Goal: Information Seeking & Learning: Compare options

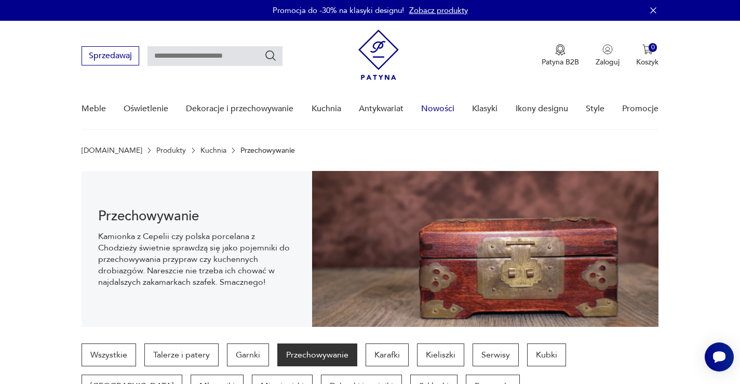
click at [447, 112] on link "Nowości" at bounding box center [437, 109] width 33 height 40
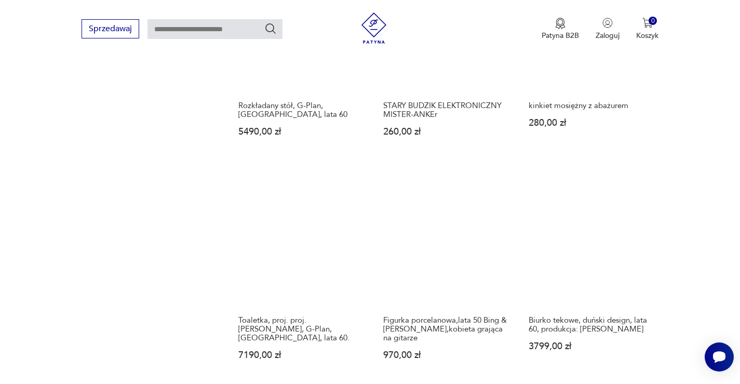
scroll to position [817, 0]
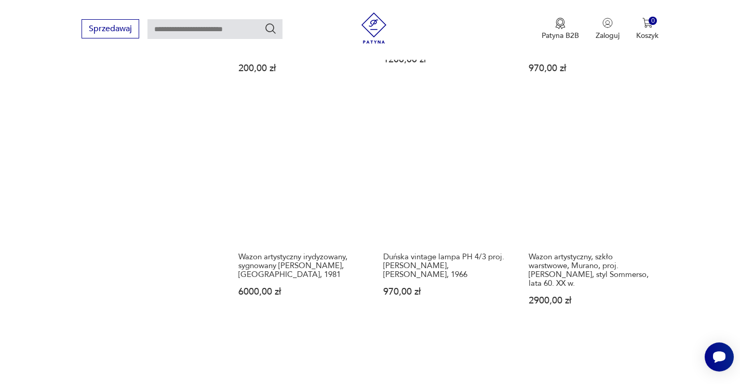
scroll to position [909, 0]
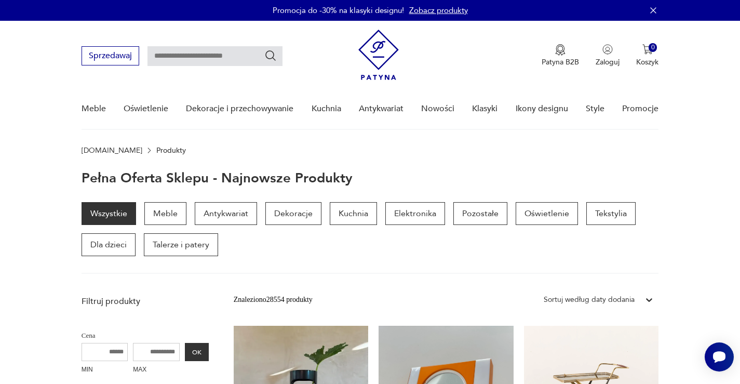
click at [232, 51] on input "text" at bounding box center [215, 56] width 135 height 20
type input "******"
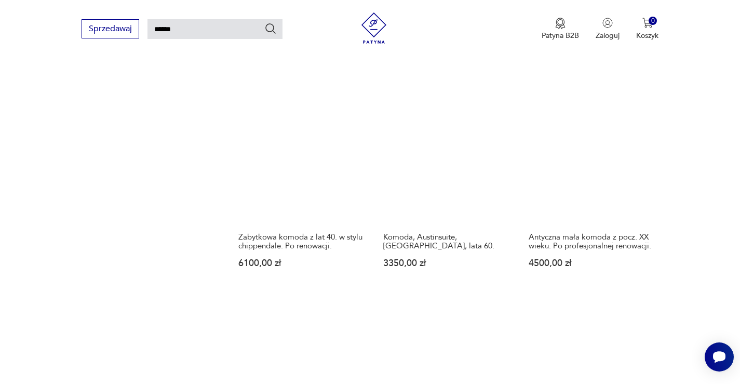
scroll to position [797, 0]
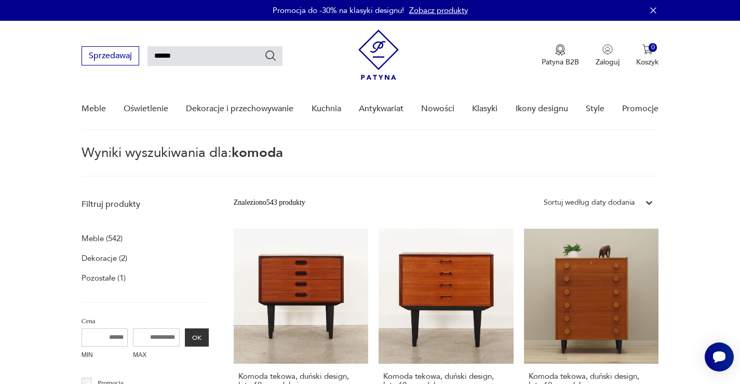
click at [218, 52] on input "******" at bounding box center [215, 56] width 135 height 20
type input "**********"
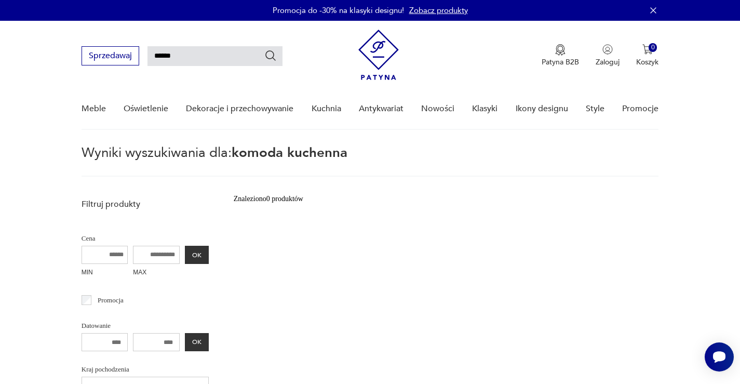
type input "******"
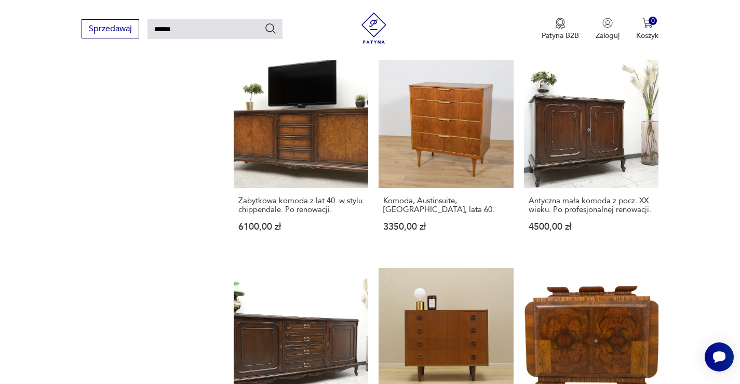
scroll to position [850, 0]
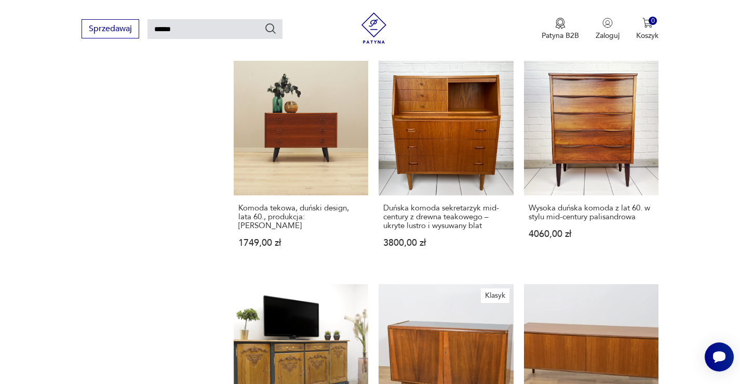
scroll to position [841, 0]
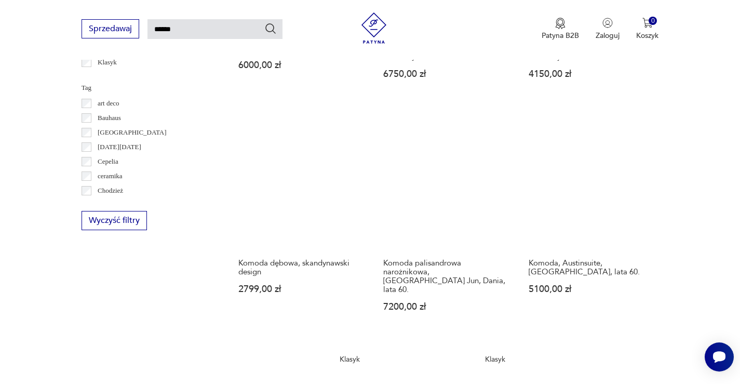
scroll to position [554, 0]
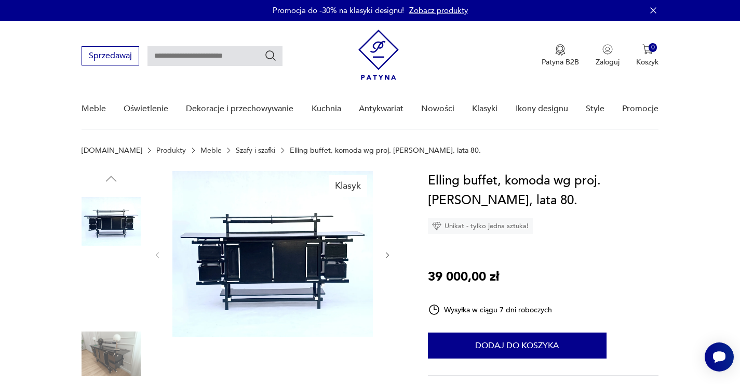
click at [103, 281] on img at bounding box center [111, 287] width 59 height 59
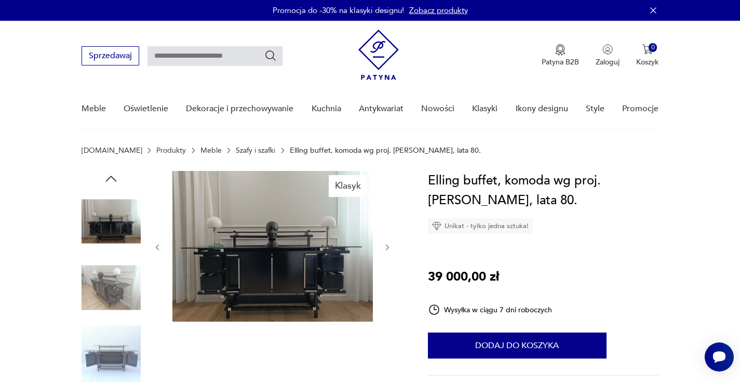
click at [108, 346] on img at bounding box center [111, 353] width 59 height 59
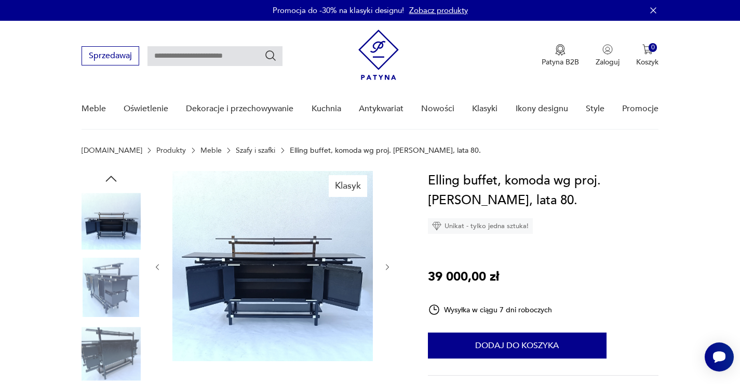
click at [100, 272] on img at bounding box center [111, 287] width 59 height 59
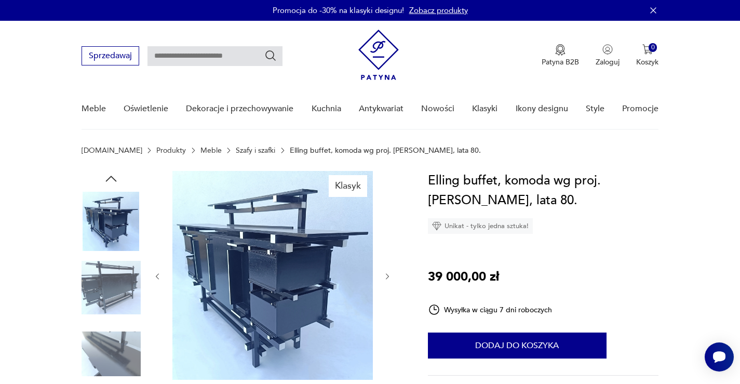
click at [112, 211] on img at bounding box center [111, 221] width 59 height 59
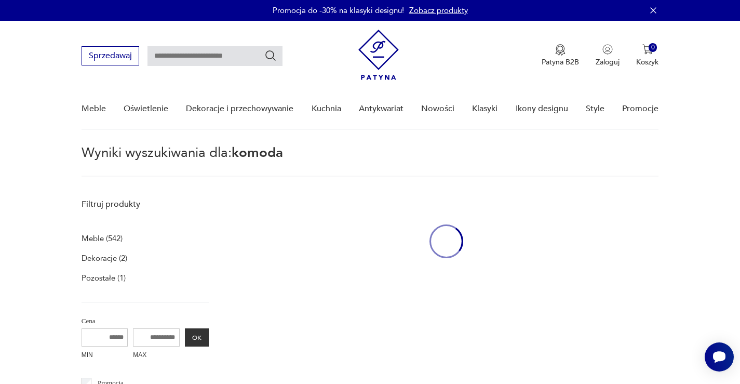
type input "******"
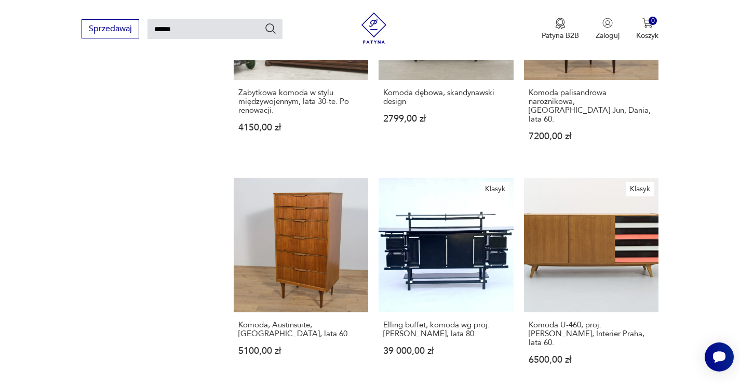
scroll to position [732, 0]
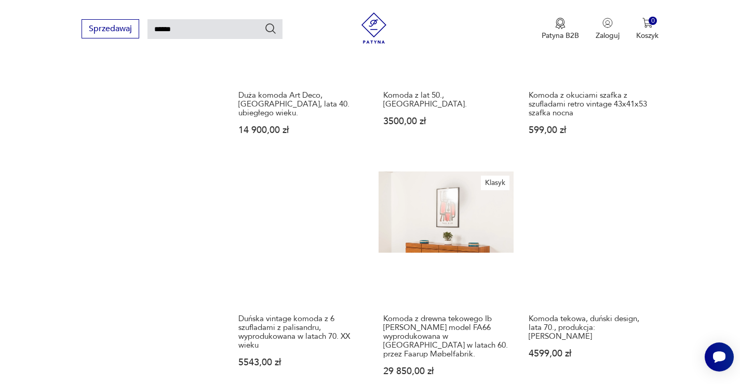
scroll to position [743, 0]
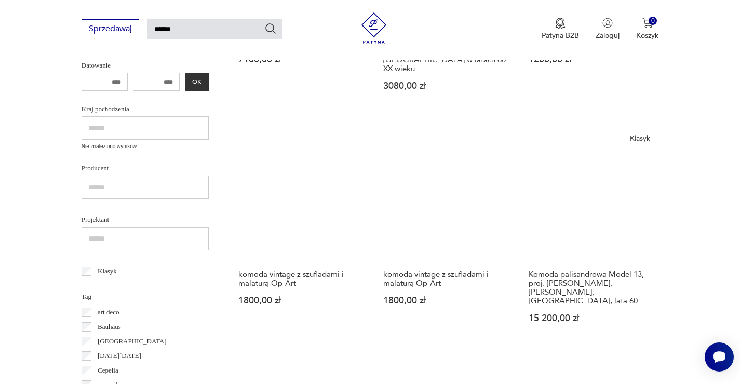
scroll to position [331, 0]
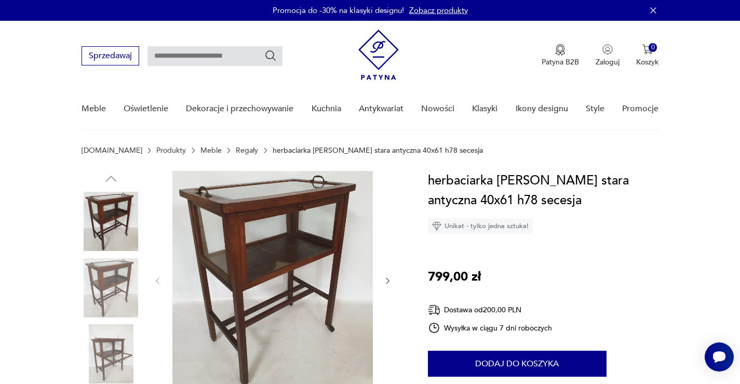
type input "******"
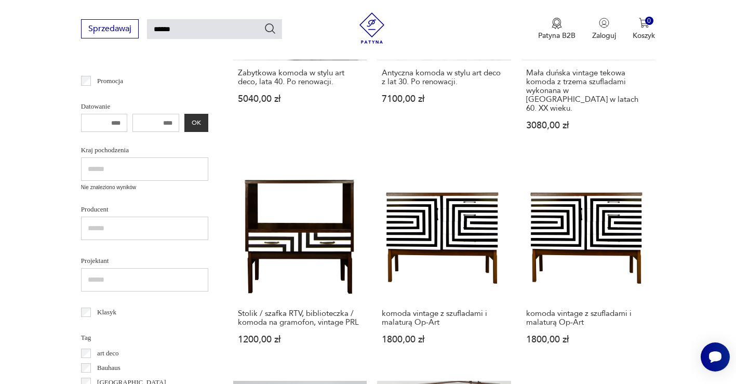
scroll to position [303, 0]
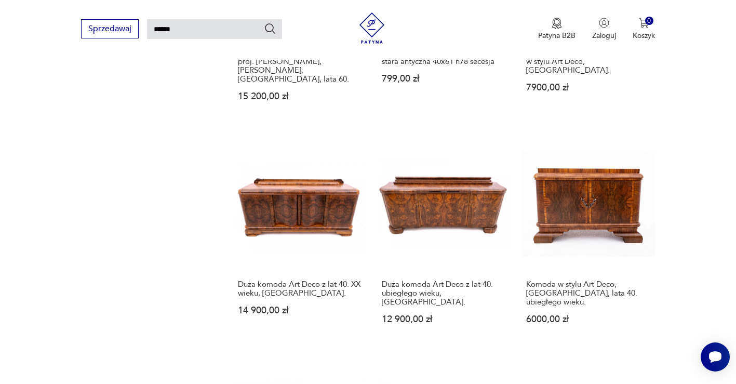
scroll to position [777, 0]
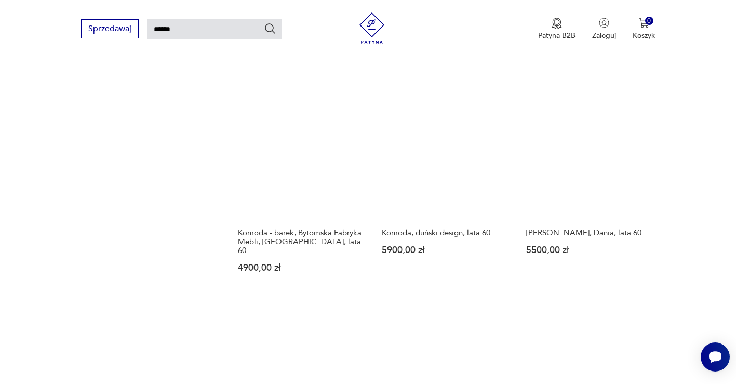
scroll to position [785, 0]
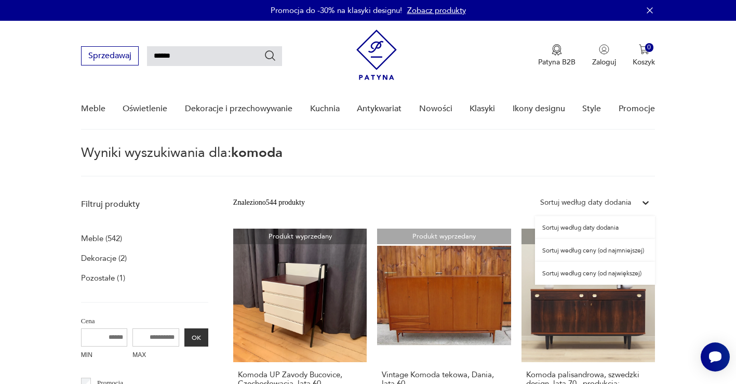
click at [644, 202] on icon at bounding box center [645, 203] width 6 height 4
click at [636, 252] on div "Sortuj według ceny (od najmniejszej)" at bounding box center [595, 250] width 120 height 23
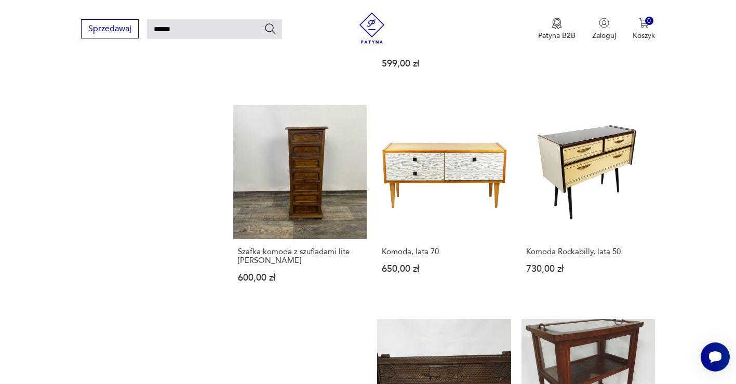
scroll to position [772, 0]
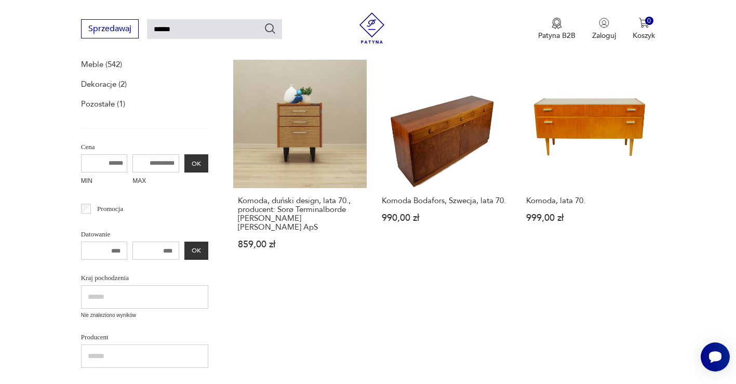
scroll to position [143, 0]
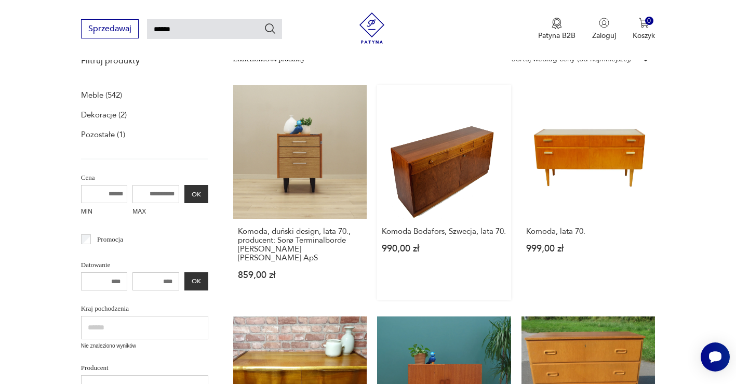
click at [397, 143] on link "Komoda Bodafors, Szwecja, lata 70. 990,00 zł" at bounding box center [443, 192] width 133 height 214
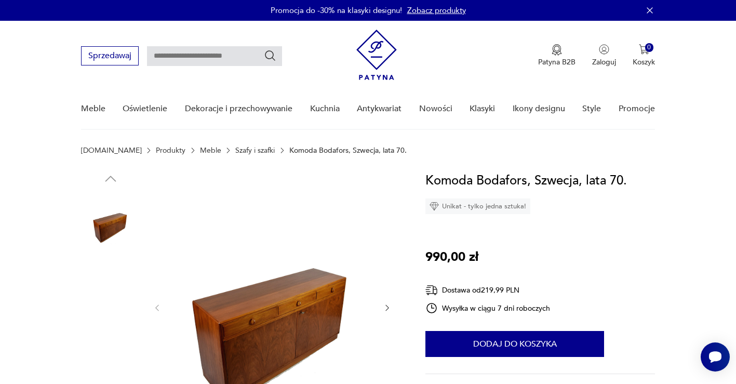
click at [256, 305] on img at bounding box center [272, 307] width 200 height 272
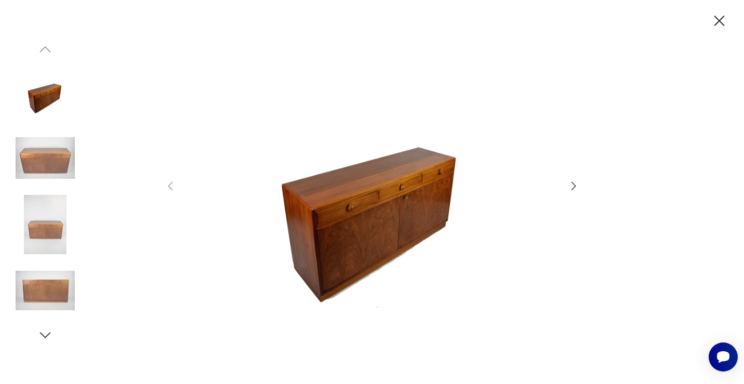
click at [574, 185] on icon "button" at bounding box center [573, 186] width 12 height 12
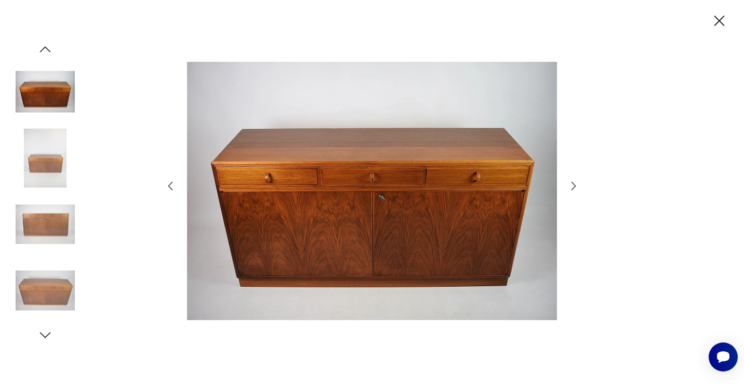
click at [574, 185] on icon "button" at bounding box center [573, 186] width 12 height 12
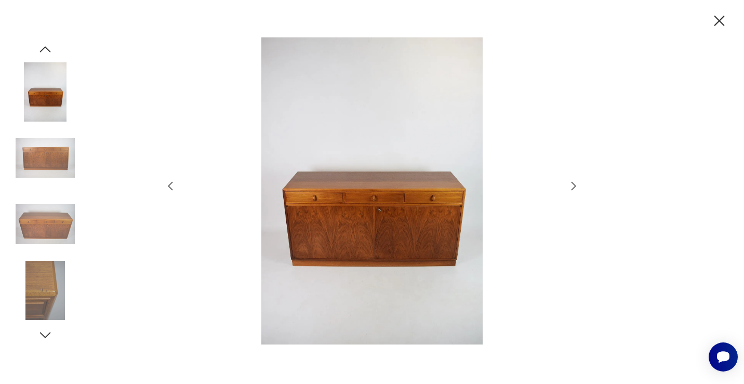
click at [574, 185] on icon "button" at bounding box center [573, 186] width 12 height 12
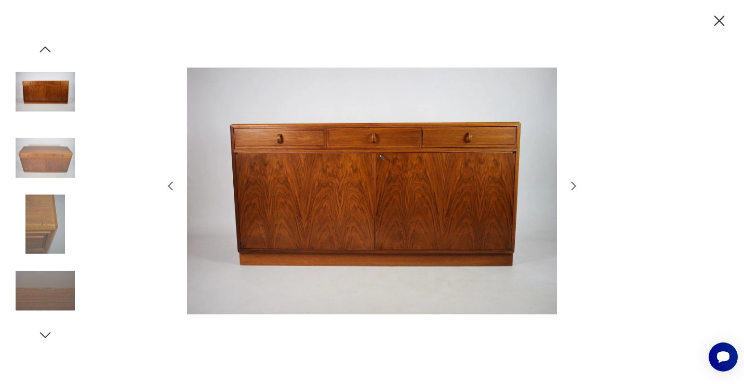
click at [574, 185] on icon "button" at bounding box center [573, 186] width 12 height 12
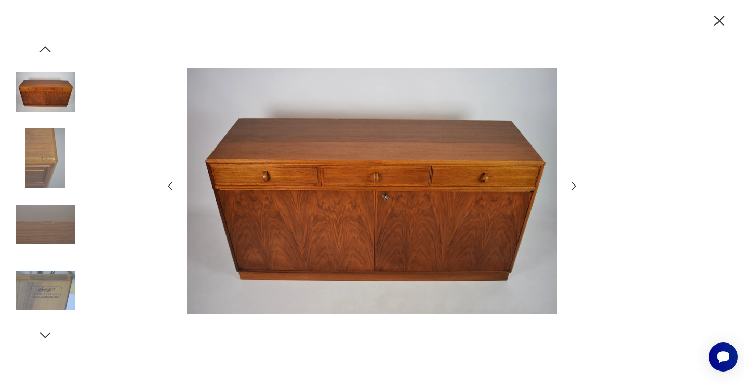
click at [574, 185] on icon "button" at bounding box center [573, 186] width 12 height 12
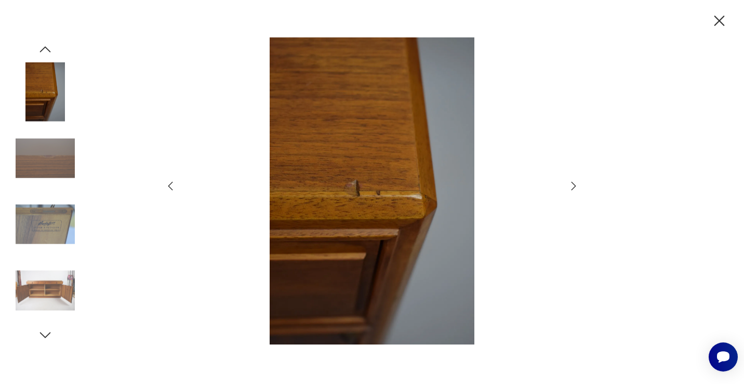
click at [574, 185] on icon "button" at bounding box center [573, 186] width 12 height 12
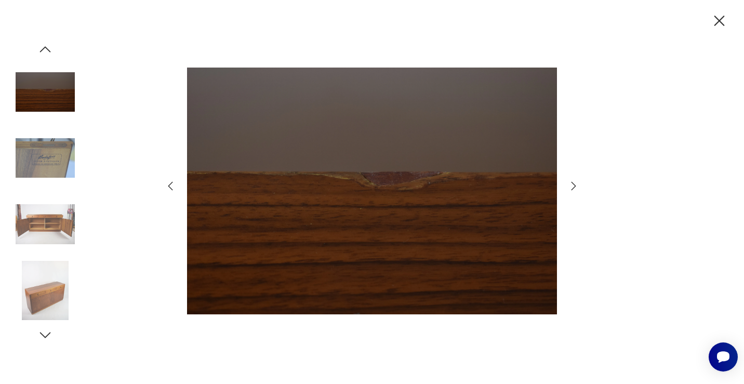
click at [574, 185] on icon "button" at bounding box center [573, 186] width 12 height 12
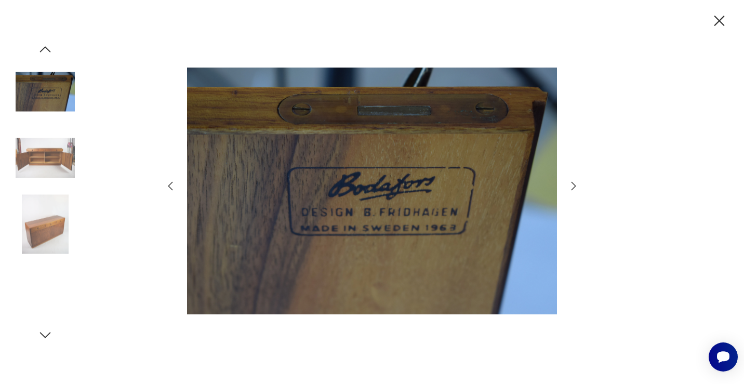
click at [574, 185] on icon "button" at bounding box center [573, 186] width 12 height 12
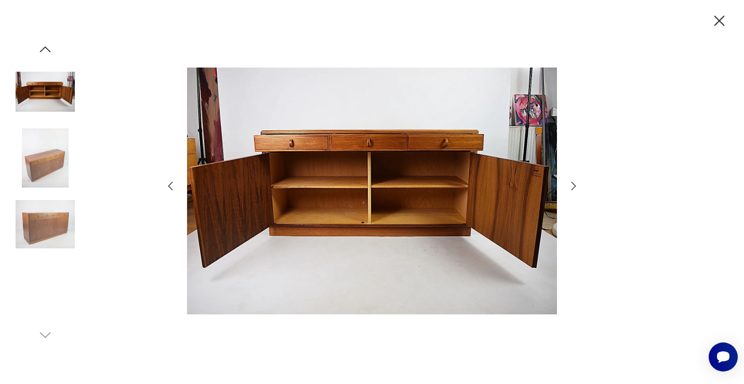
click at [718, 16] on icon "button" at bounding box center [719, 21] width 18 height 18
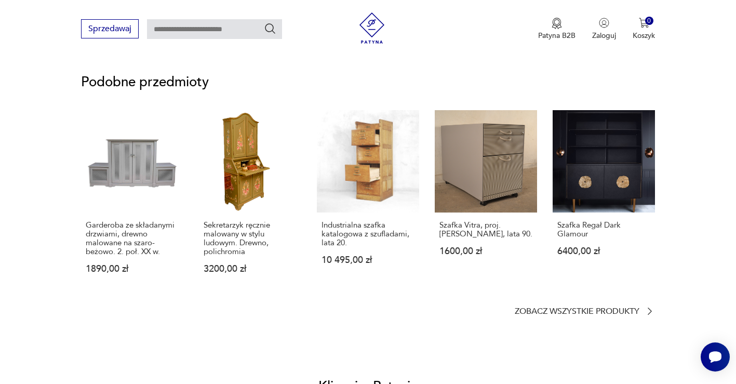
scroll to position [811, 0]
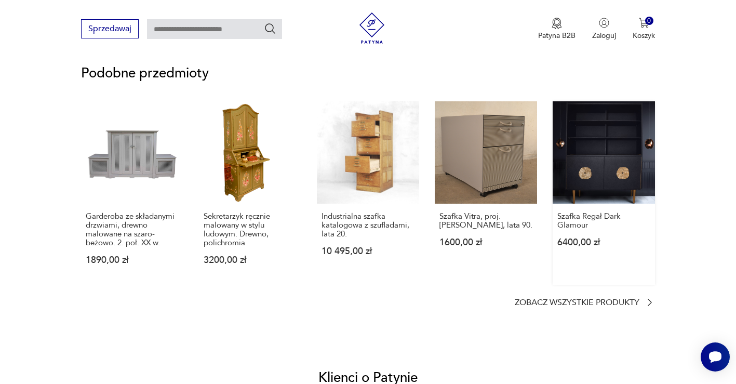
click at [611, 195] on link "Szafka Regał Dark Glamour 6400,00 zł" at bounding box center [604, 192] width 102 height 183
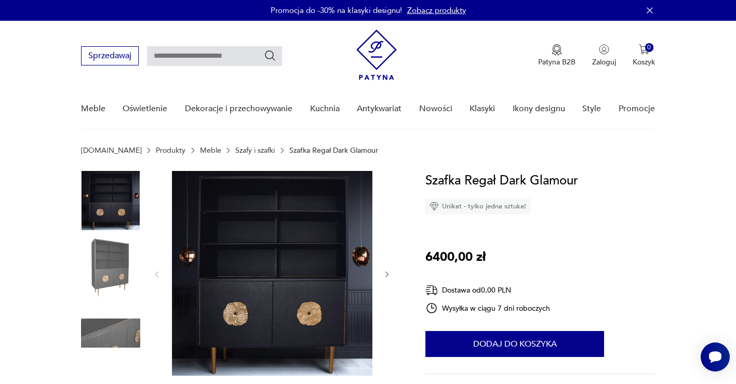
click at [124, 257] on img at bounding box center [110, 266] width 59 height 59
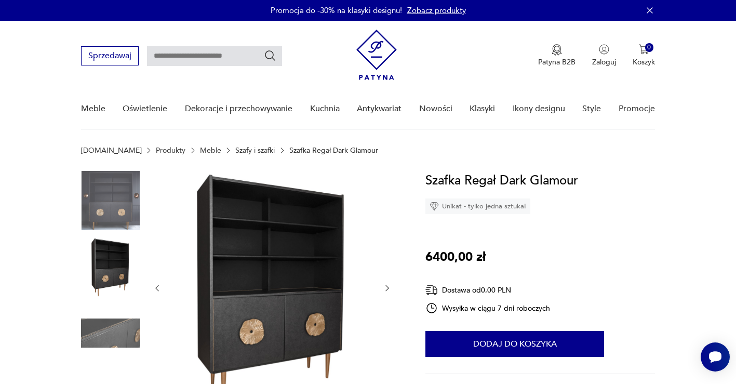
click at [109, 336] on img at bounding box center [110, 332] width 59 height 59
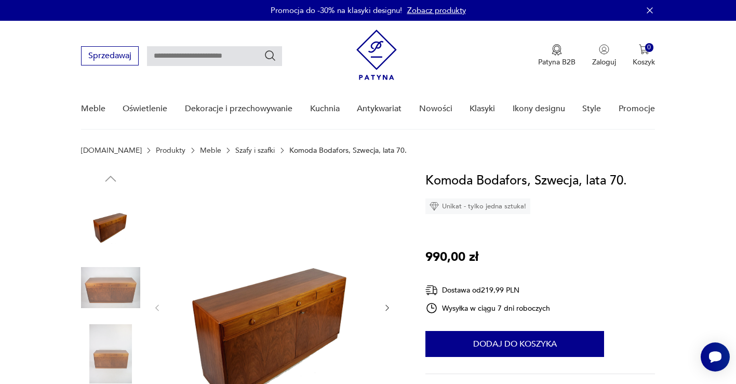
type input "******"
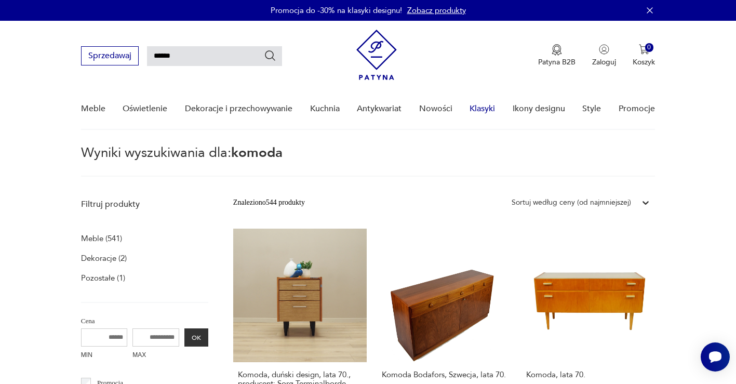
click at [488, 109] on link "Klasyki" at bounding box center [482, 109] width 25 height 40
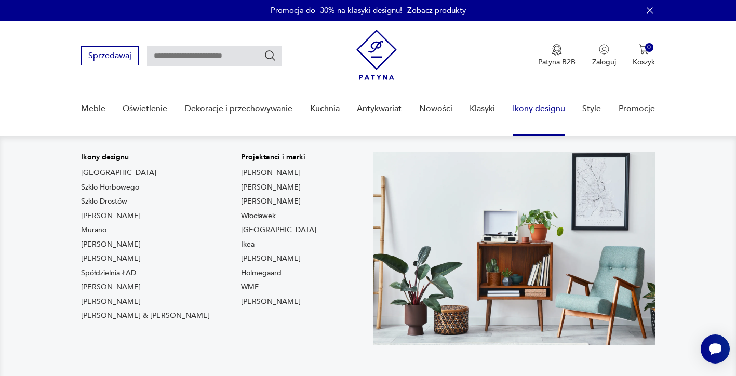
click at [549, 110] on link "Ikony designu" at bounding box center [539, 109] width 52 height 40
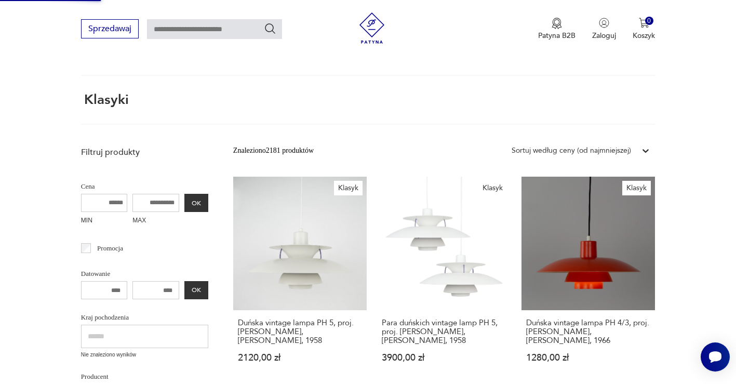
scroll to position [8, 0]
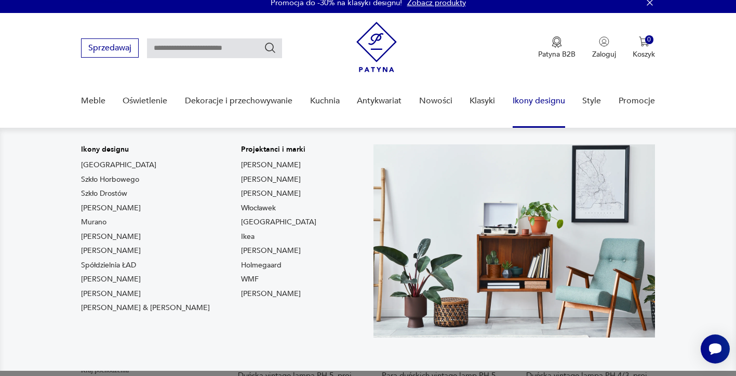
click at [551, 98] on link "Ikony designu" at bounding box center [539, 101] width 52 height 40
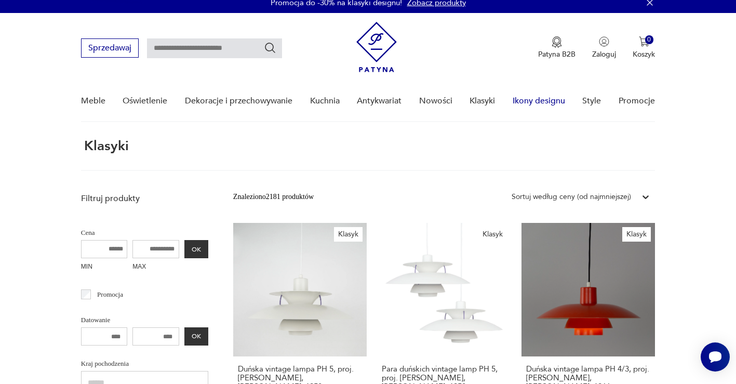
click at [548, 101] on link "Ikony designu" at bounding box center [539, 101] width 52 height 40
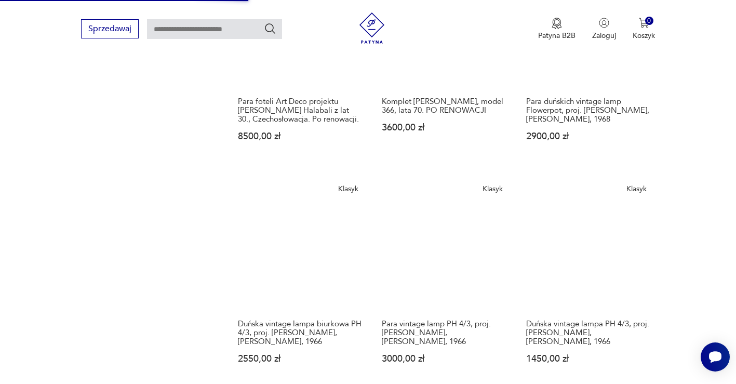
scroll to position [773, 0]
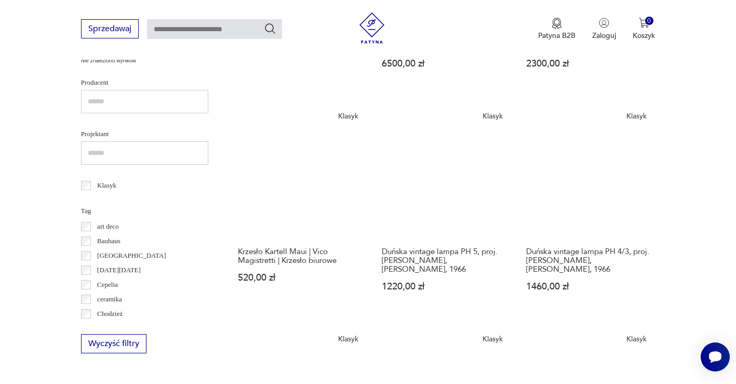
scroll to position [344, 0]
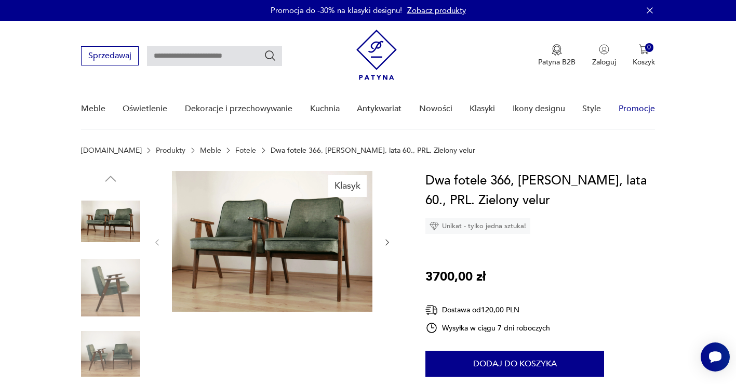
click at [634, 109] on link "Promocje" at bounding box center [637, 109] width 36 height 40
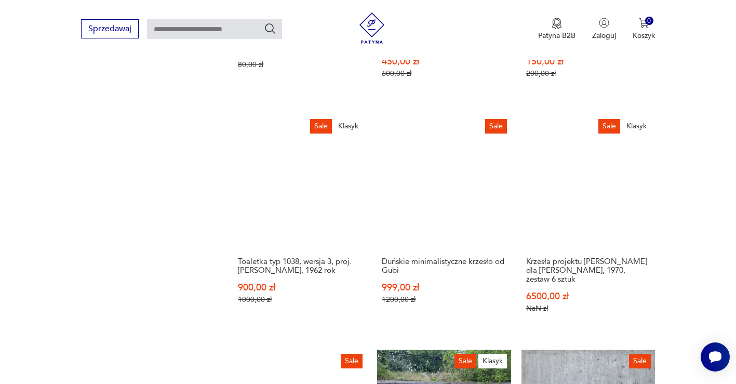
scroll to position [927, 0]
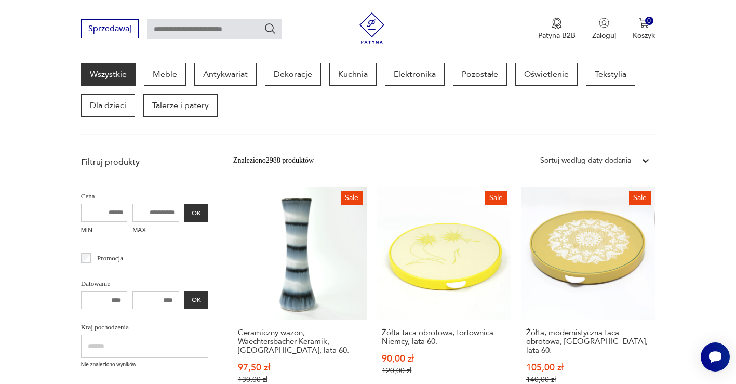
scroll to position [135, 0]
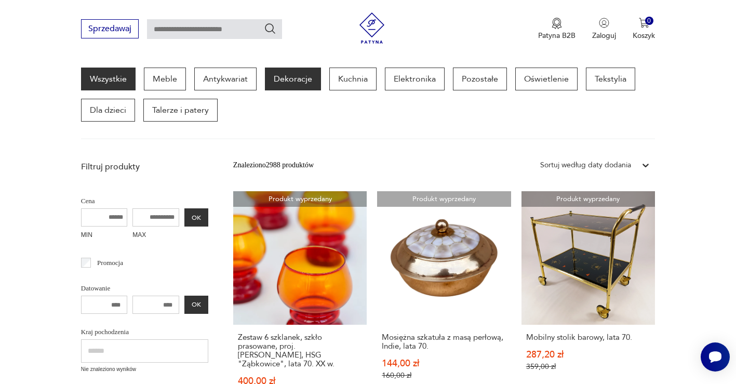
click at [296, 78] on p "Dekoracje" at bounding box center [293, 79] width 56 height 23
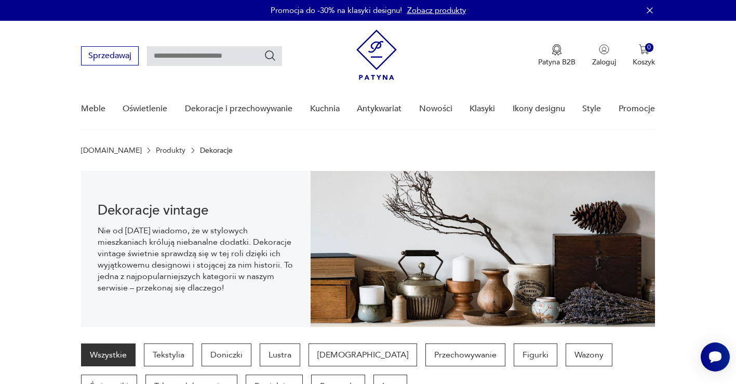
click at [201, 55] on input "text" at bounding box center [214, 56] width 135 height 20
